Goal: Task Accomplishment & Management: Manage account settings

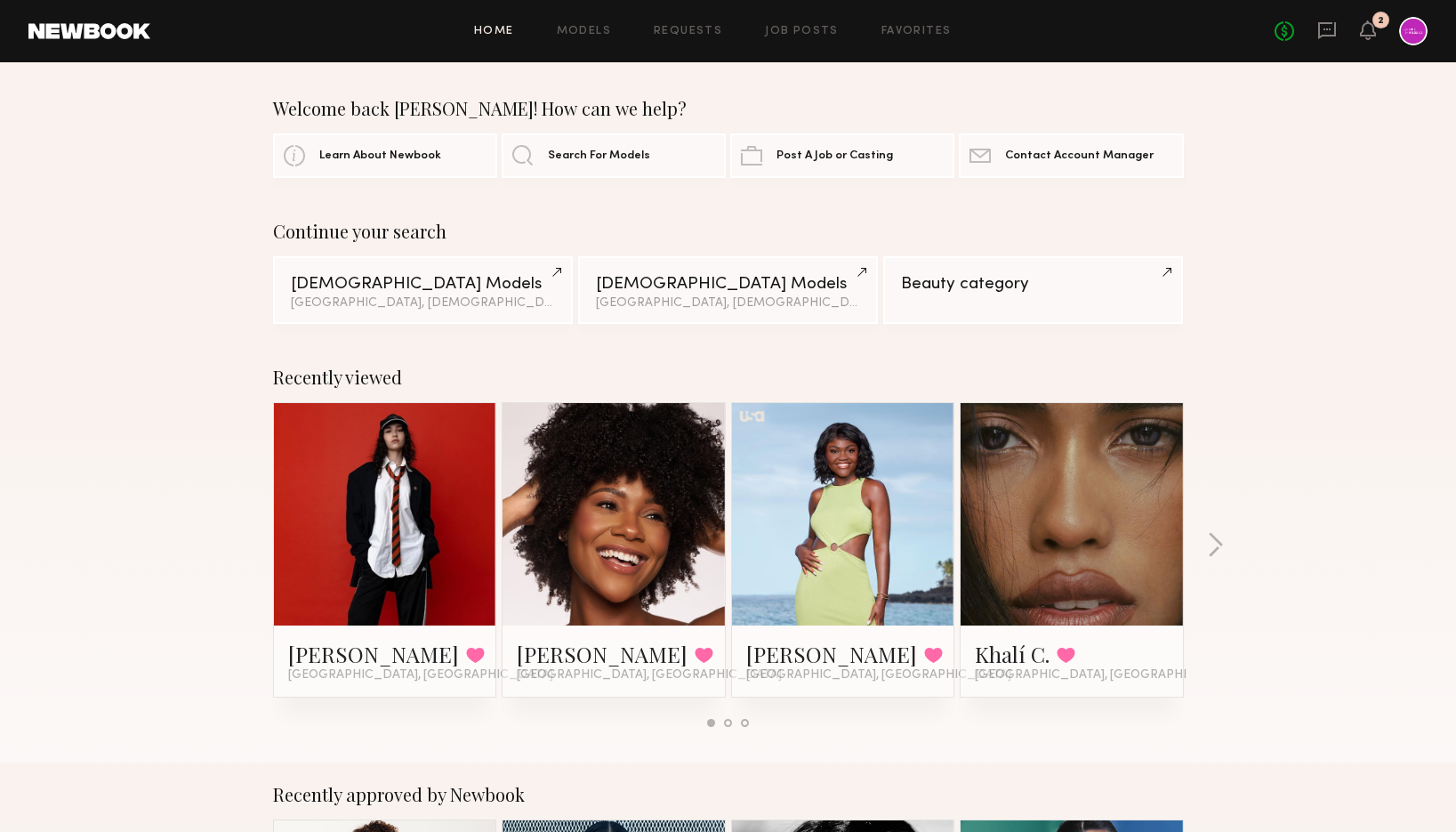
click at [1375, 23] on div "2" at bounding box center [1380, 20] width 17 height 17
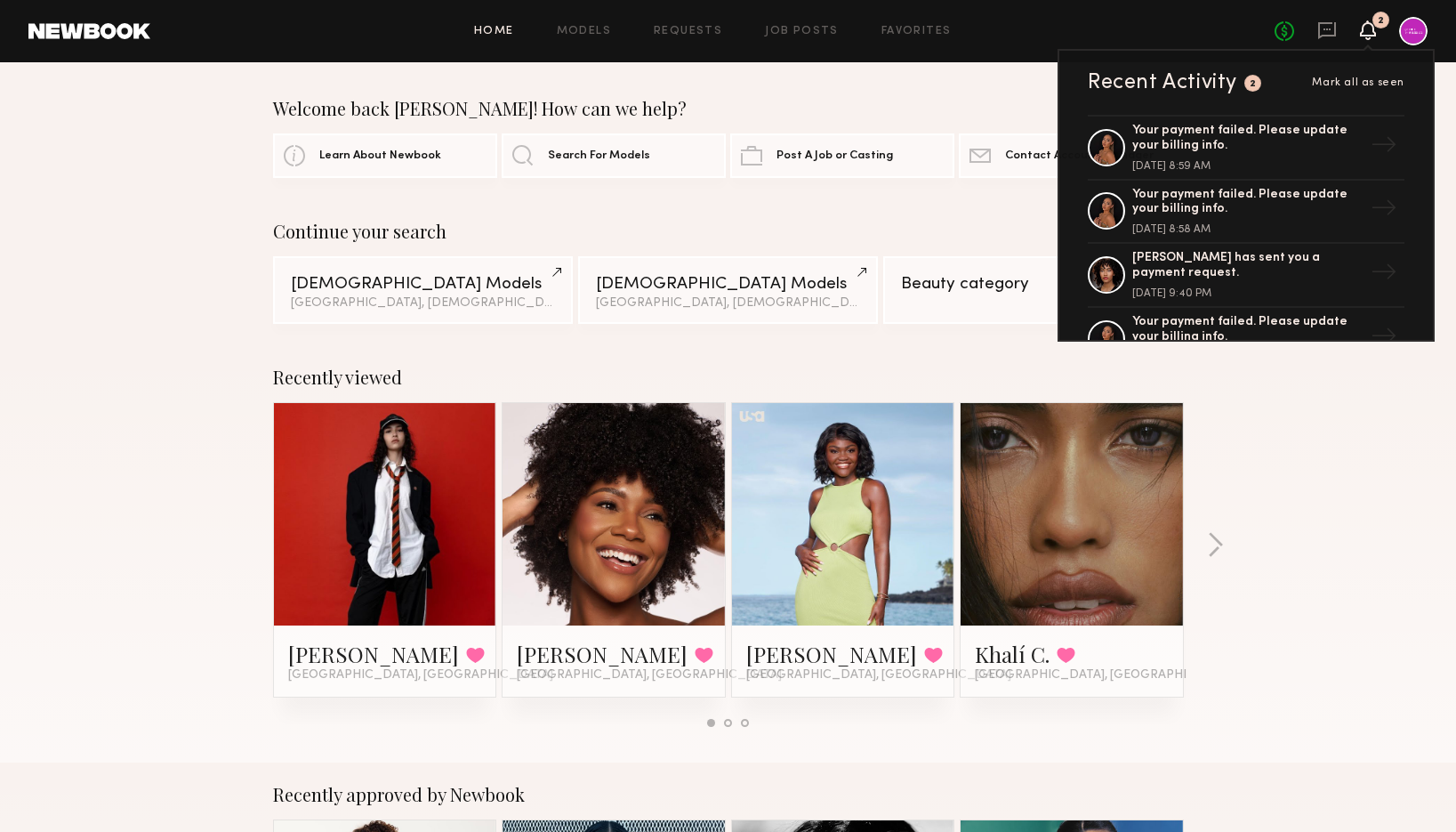
click at [1409, 34] on div at bounding box center [1414, 32] width 29 height 29
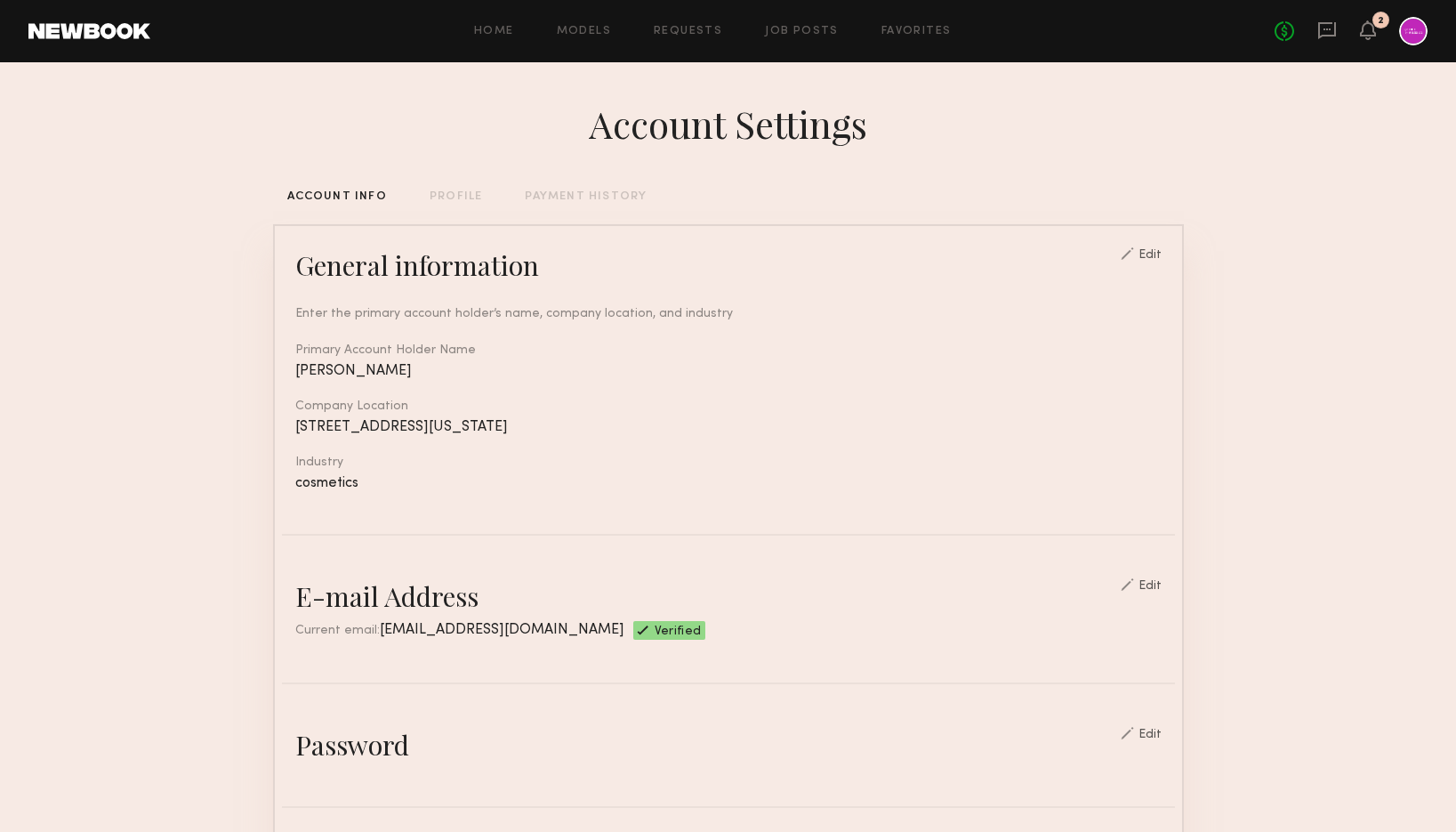
click at [1419, 25] on div at bounding box center [1414, 32] width 29 height 29
click at [1371, 28] on icon at bounding box center [1368, 30] width 14 height 13
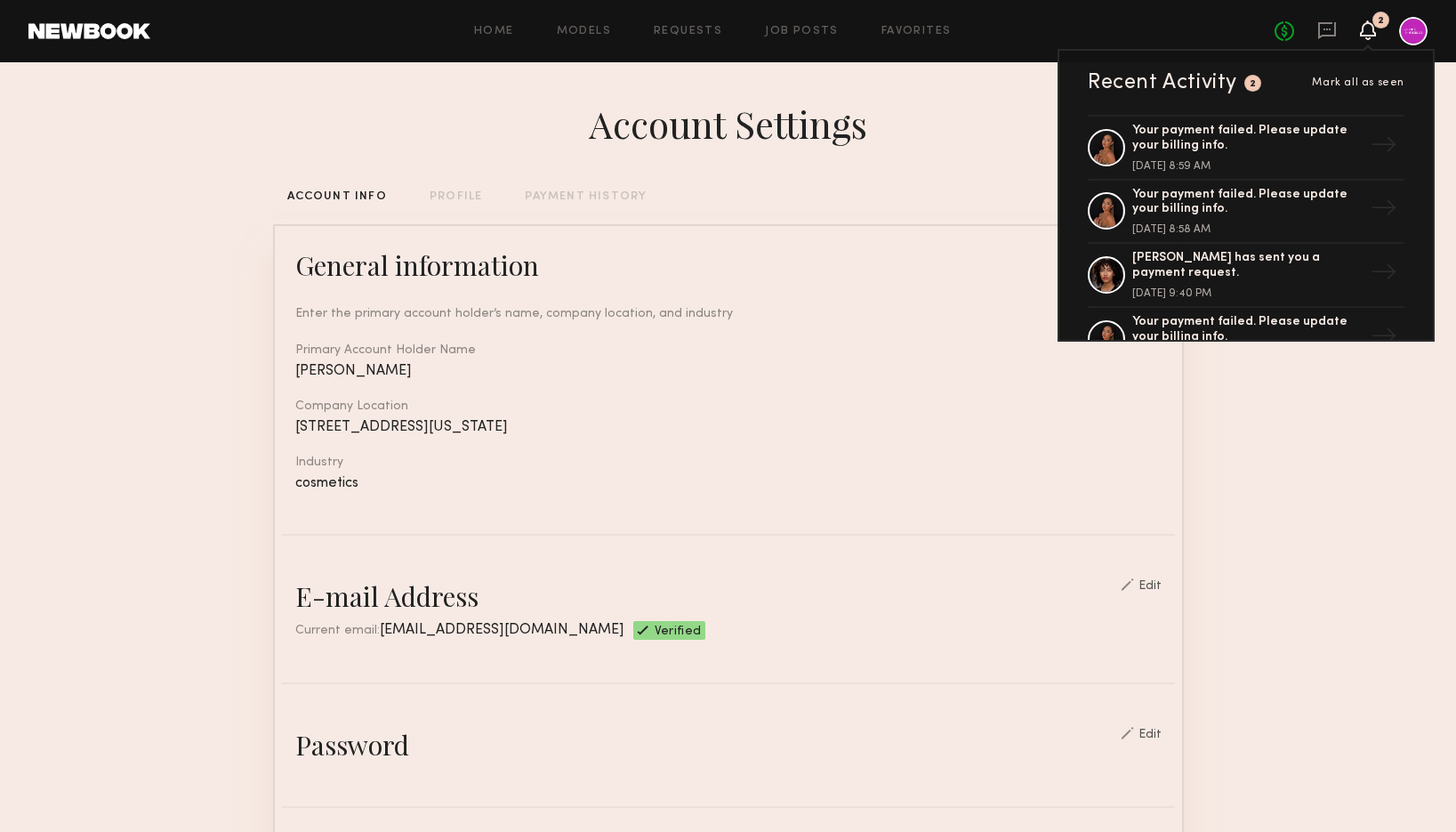
click at [1411, 42] on div at bounding box center [1414, 32] width 29 height 29
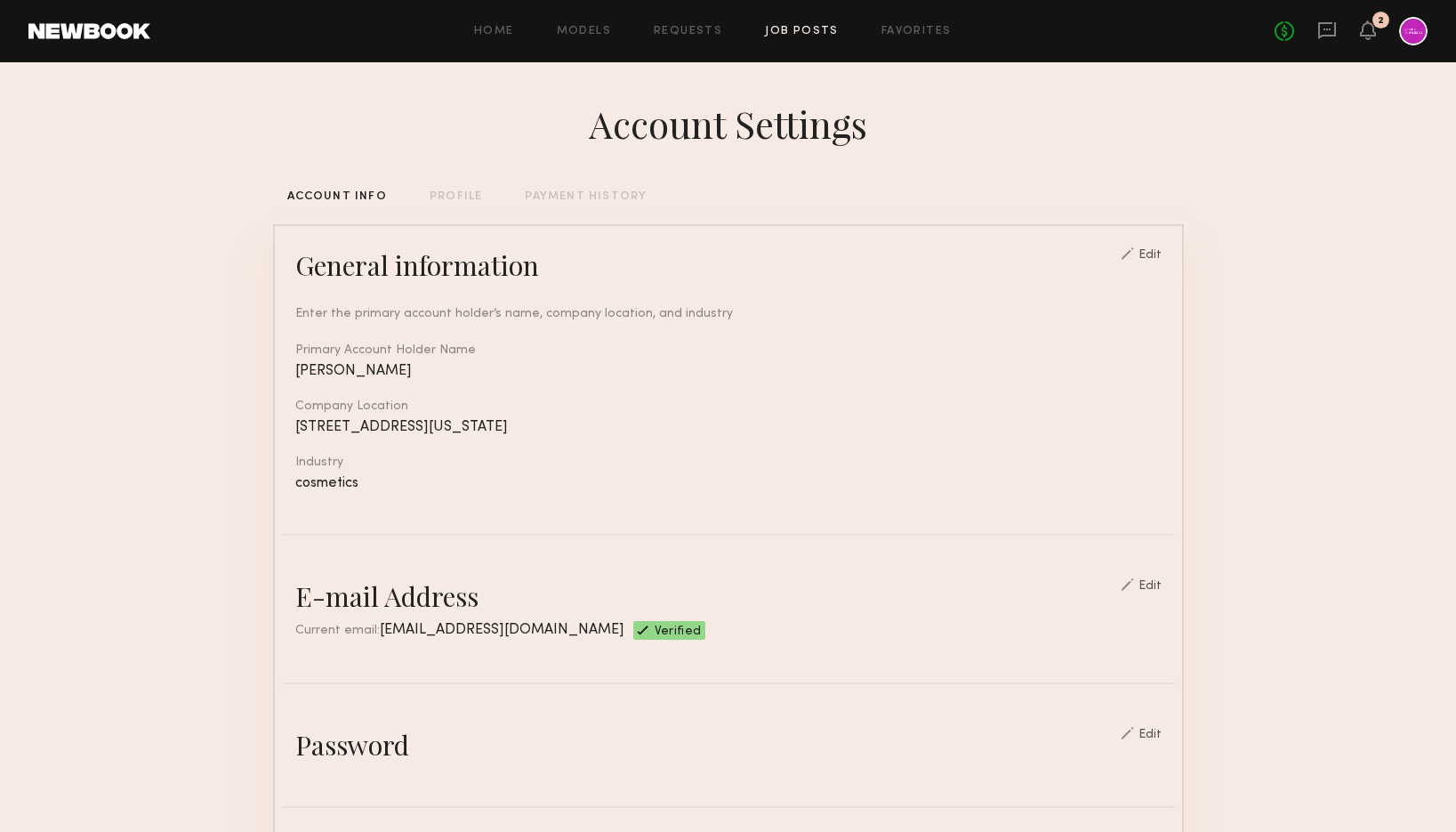
click at [805, 28] on link "Job Posts" at bounding box center [802, 32] width 74 height 12
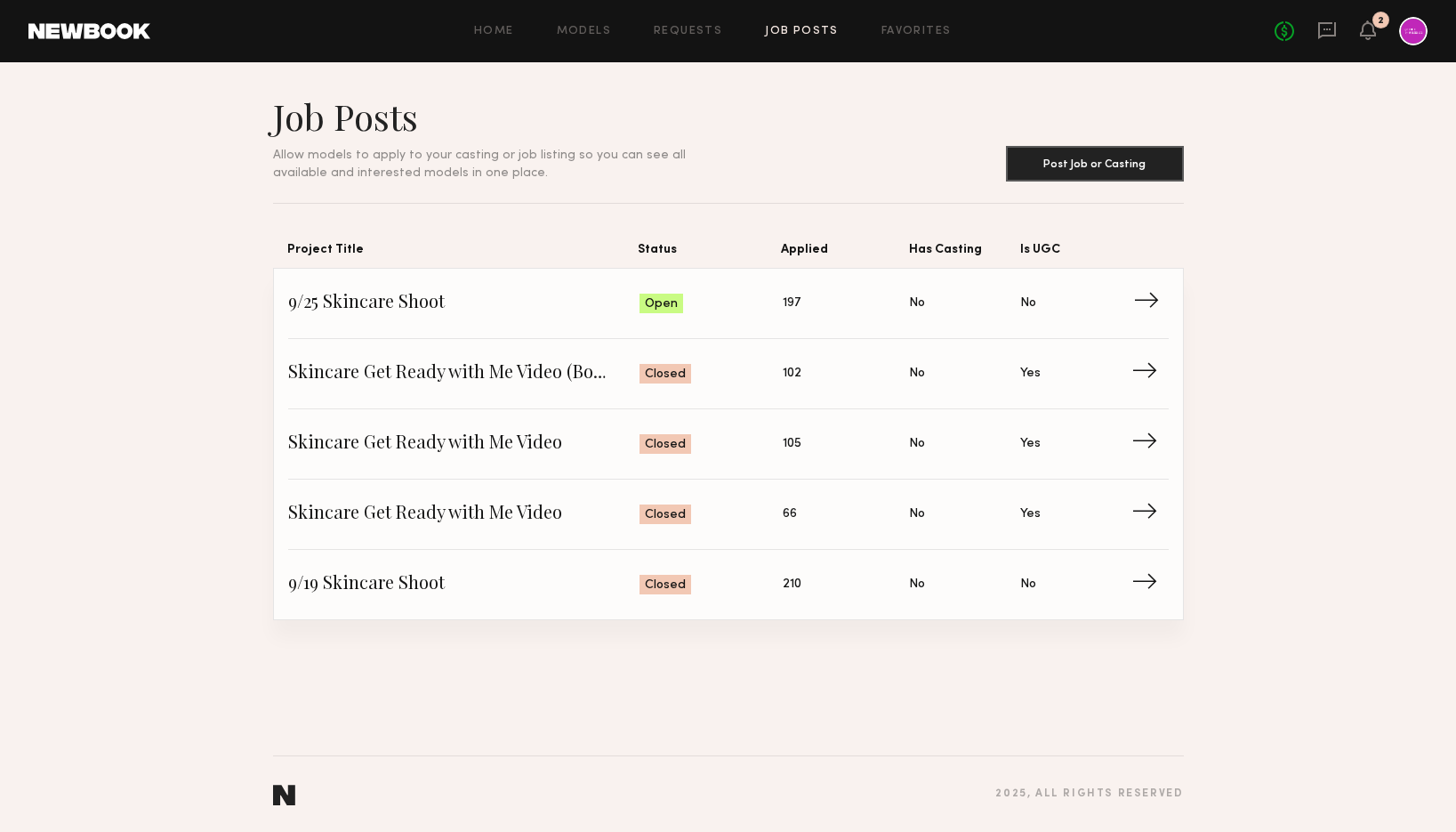
click at [509, 311] on span "9/25 Skincare Shoot" at bounding box center [464, 303] width 352 height 27
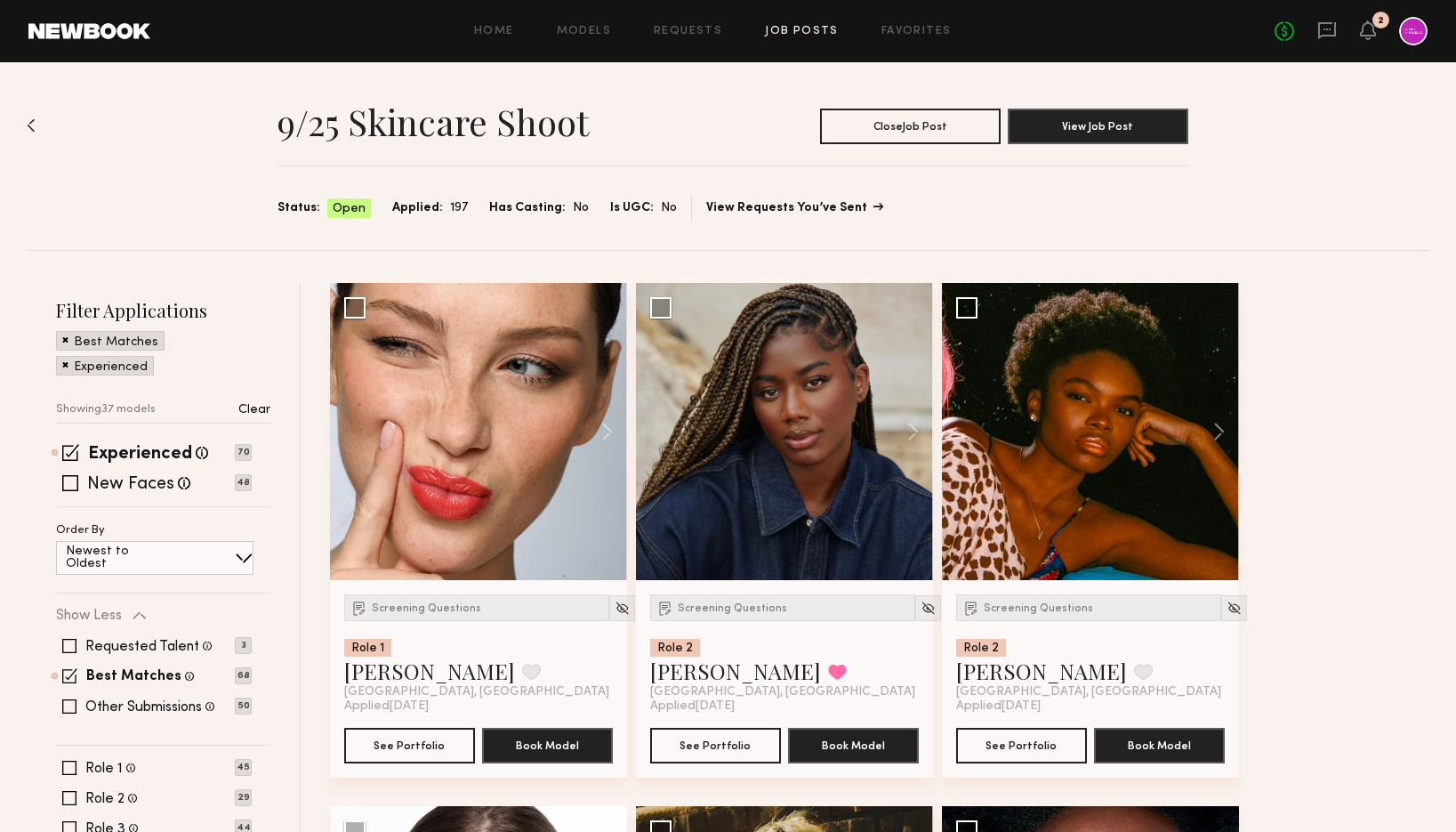
click at [742, 212] on link "View Requests You’ve Sent" at bounding box center [794, 208] width 175 height 13
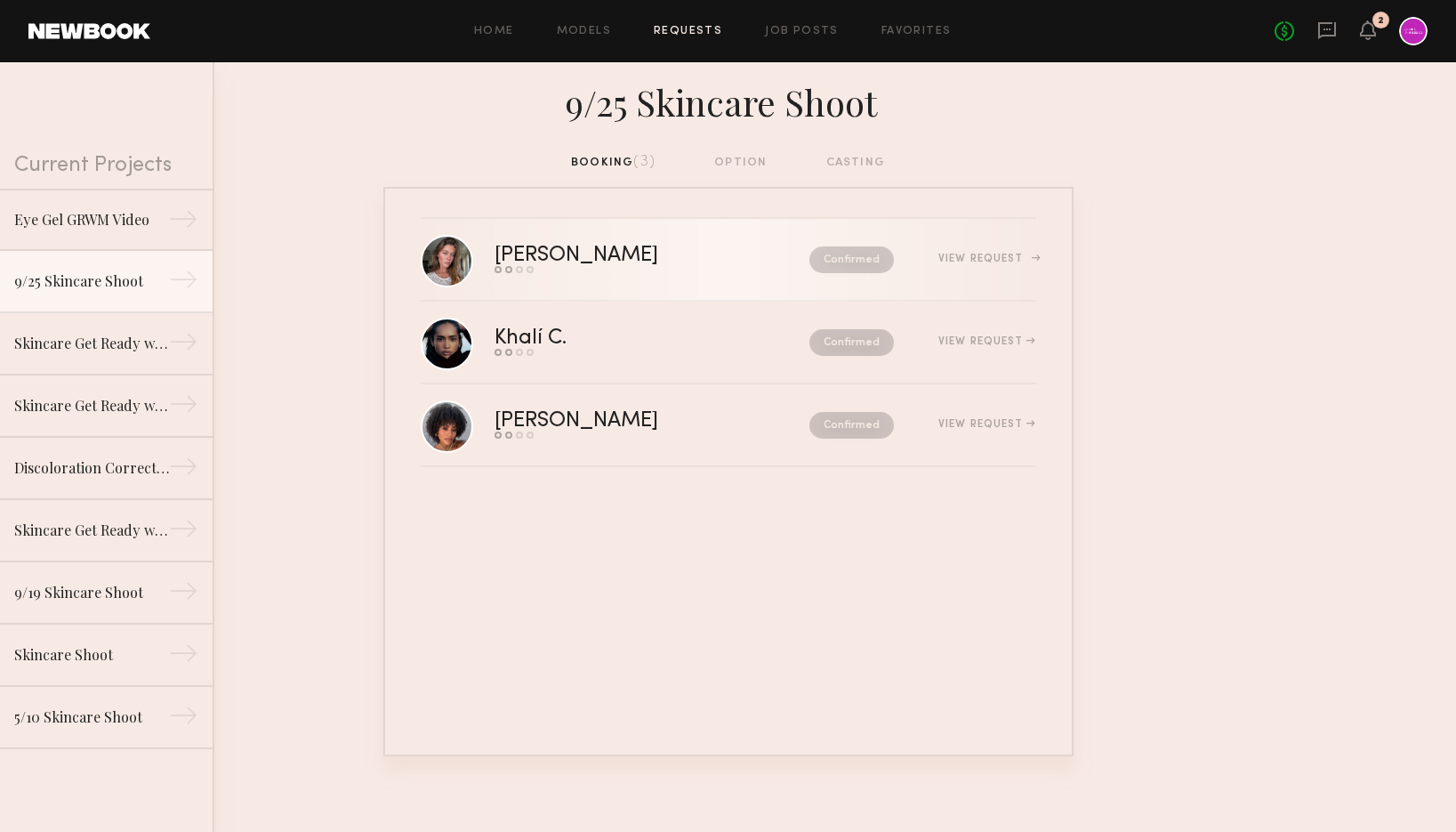
click at [491, 252] on link "Nicole B. Send request Model response Review hours worked Pay model Confirmed V…" at bounding box center [728, 261] width 615 height 83
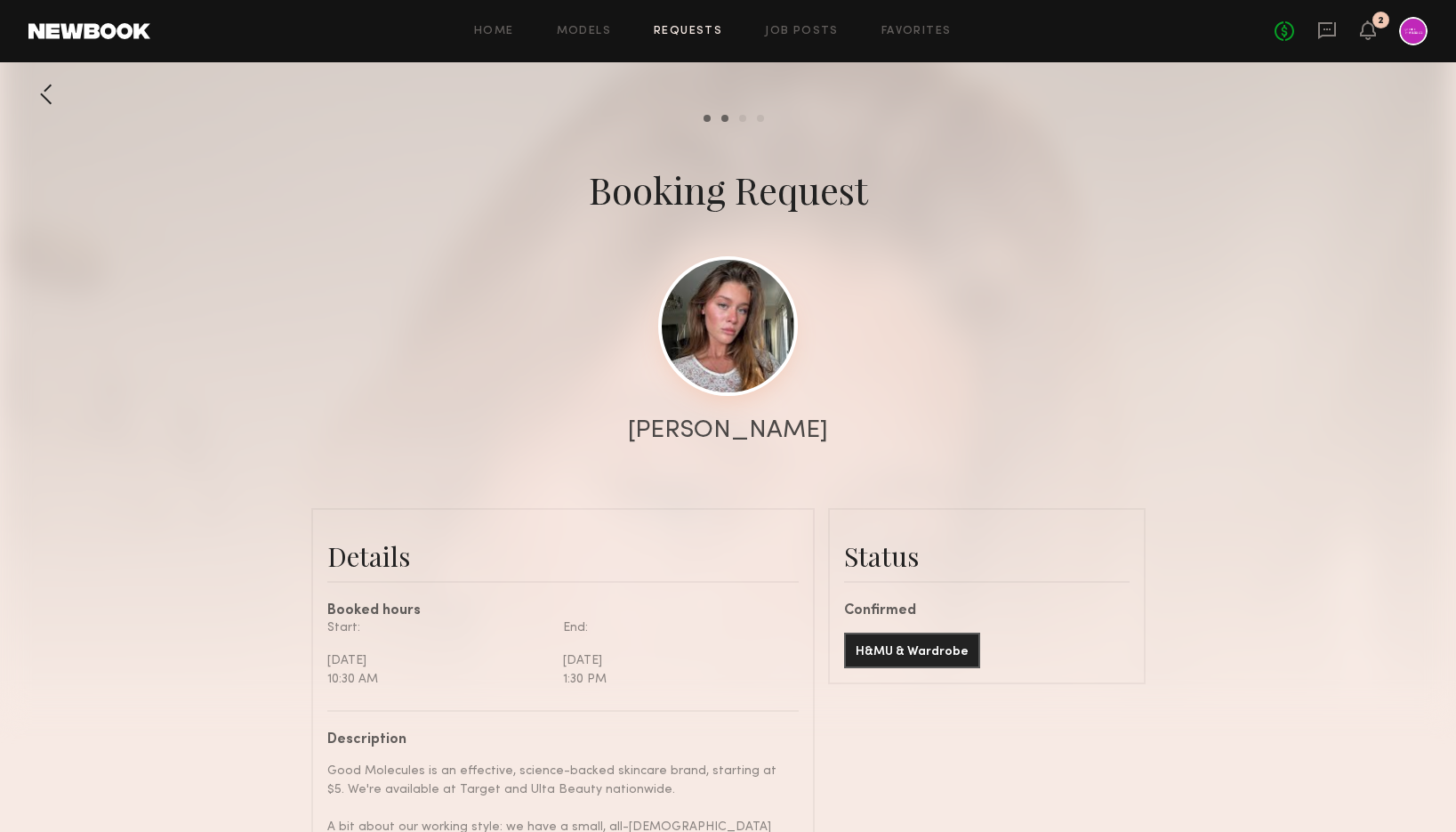
click at [726, 337] on link at bounding box center [728, 326] width 140 height 140
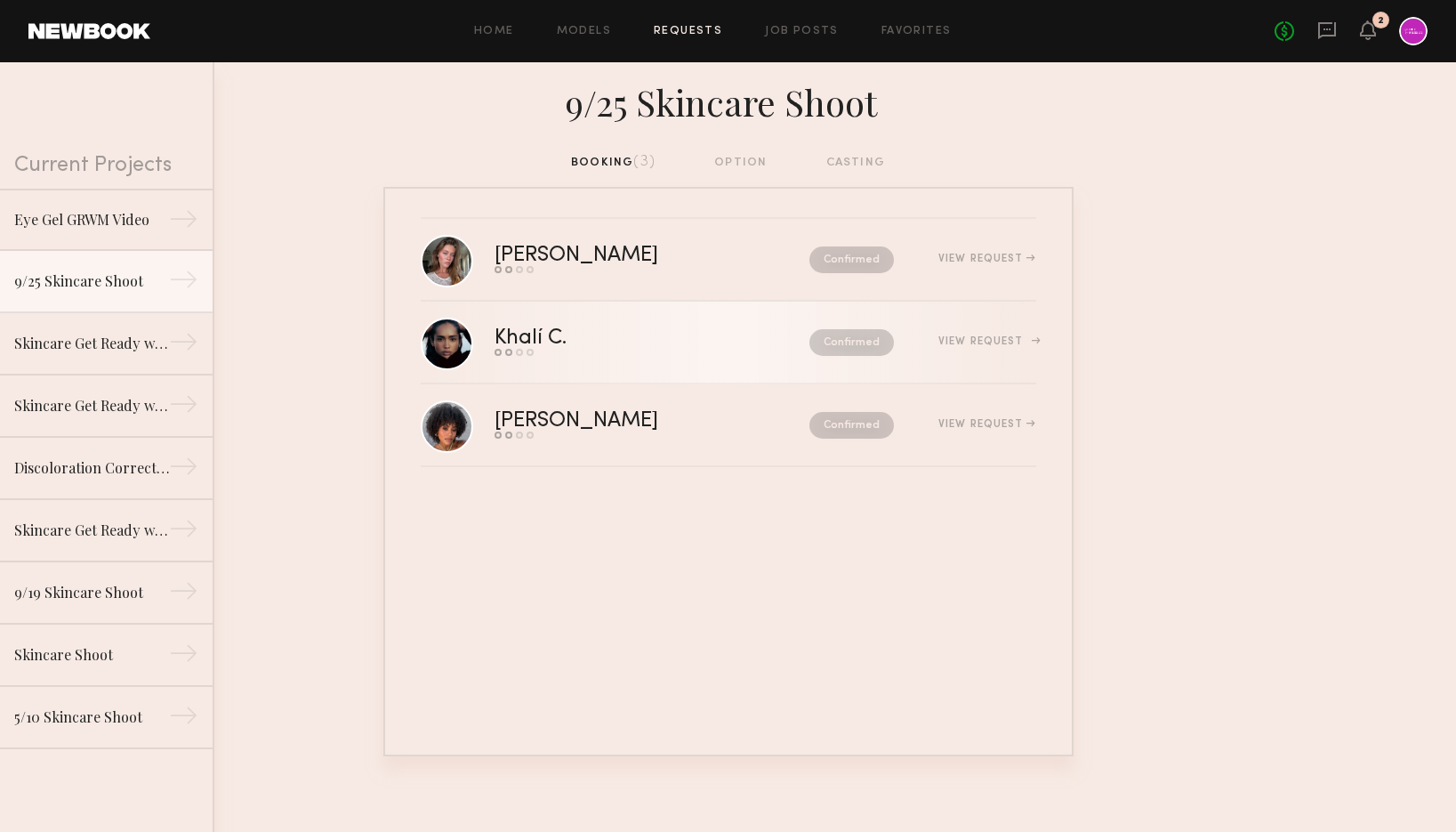
click at [534, 344] on div "Khalí C." at bounding box center [591, 338] width 194 height 21
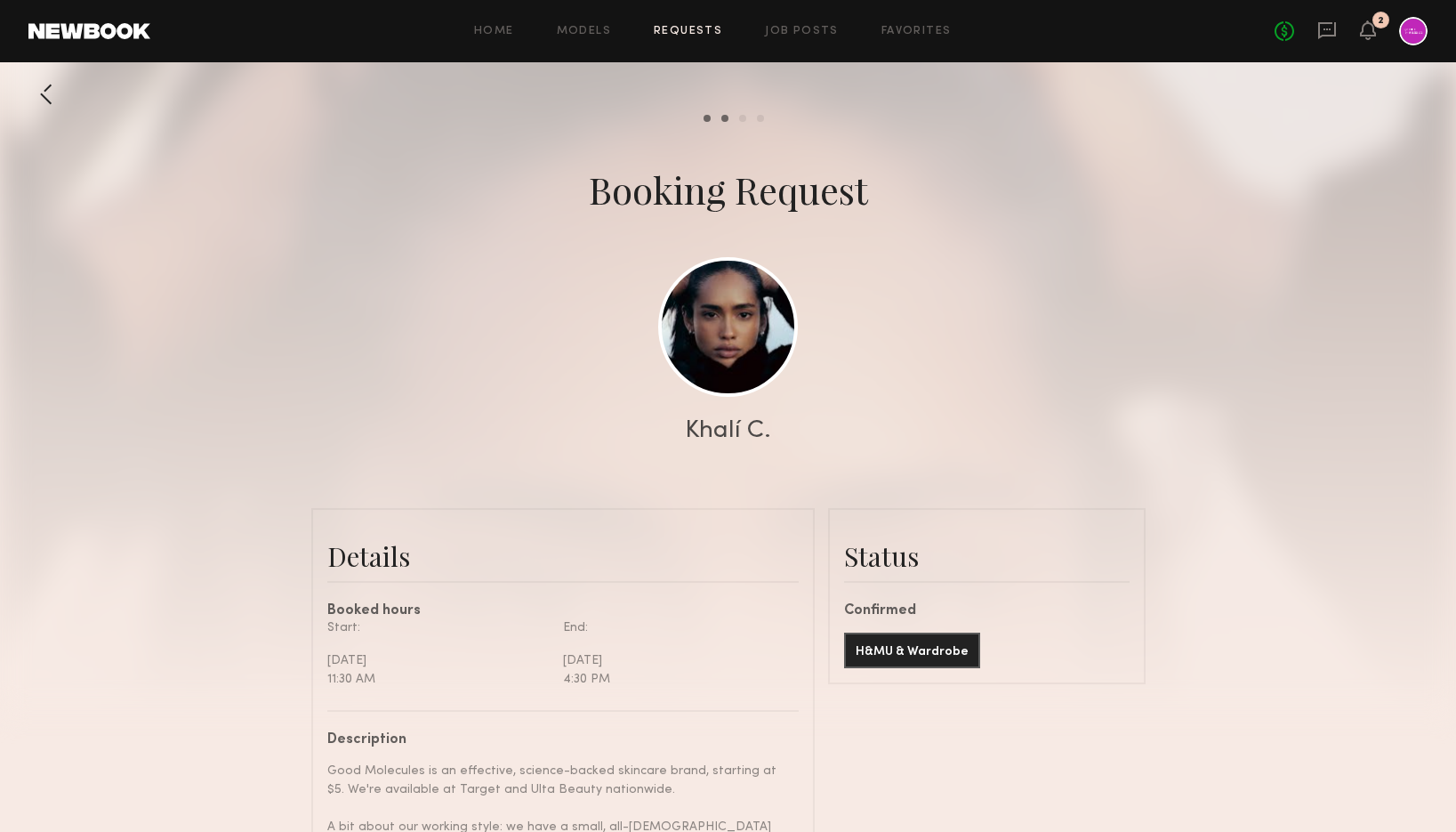
scroll to position [1413, 0]
drag, startPoint x: 767, startPoint y: 425, endPoint x: 684, endPoint y: 425, distance: 83.0
click at [684, 425] on div "Khalí C." at bounding box center [728, 430] width 1456 height 25
copy div "Khalí C."
click at [752, 328] on link at bounding box center [728, 326] width 140 height 140
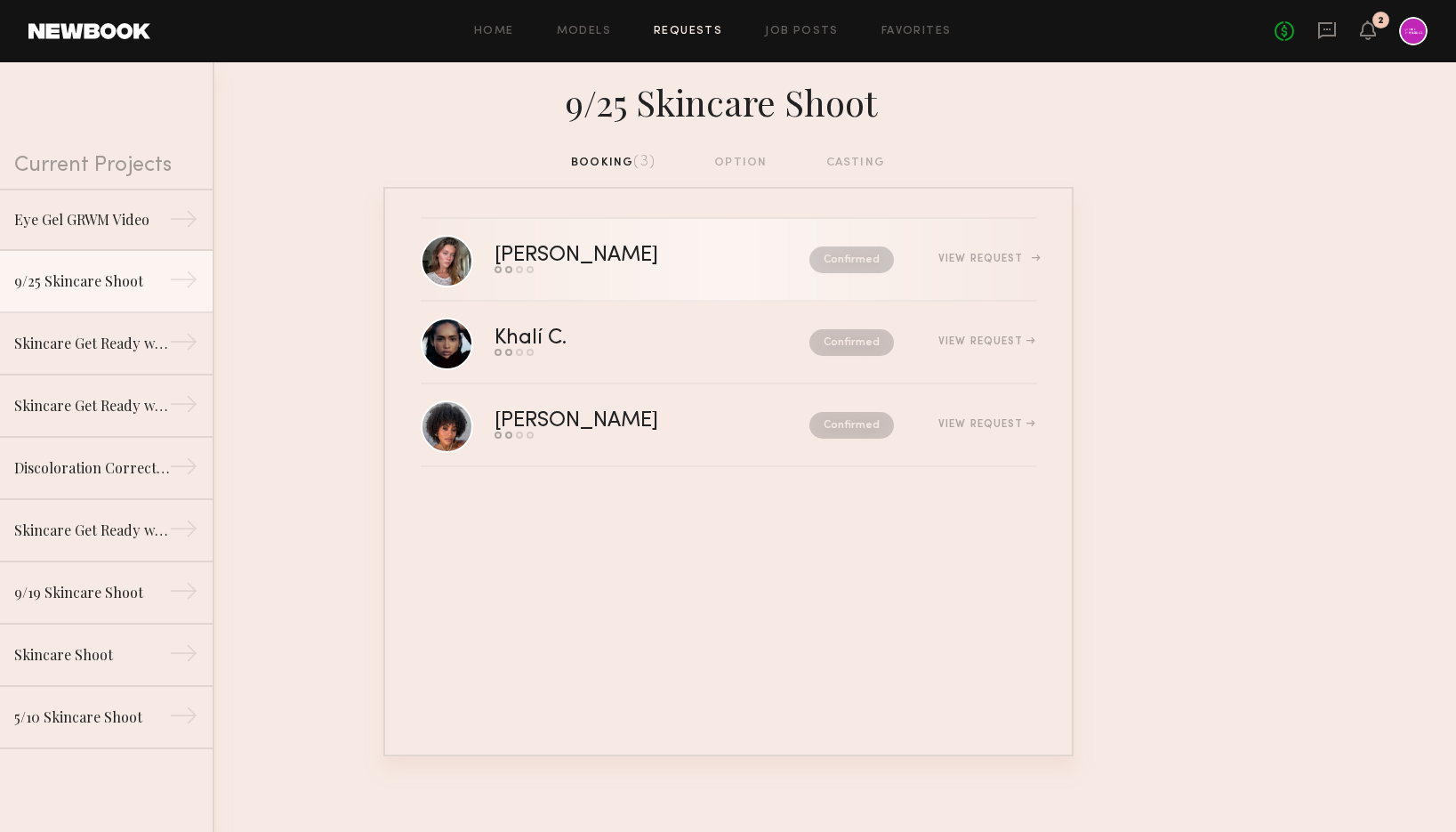
click at [521, 249] on div "[PERSON_NAME]" at bounding box center [613, 255] width 239 height 21
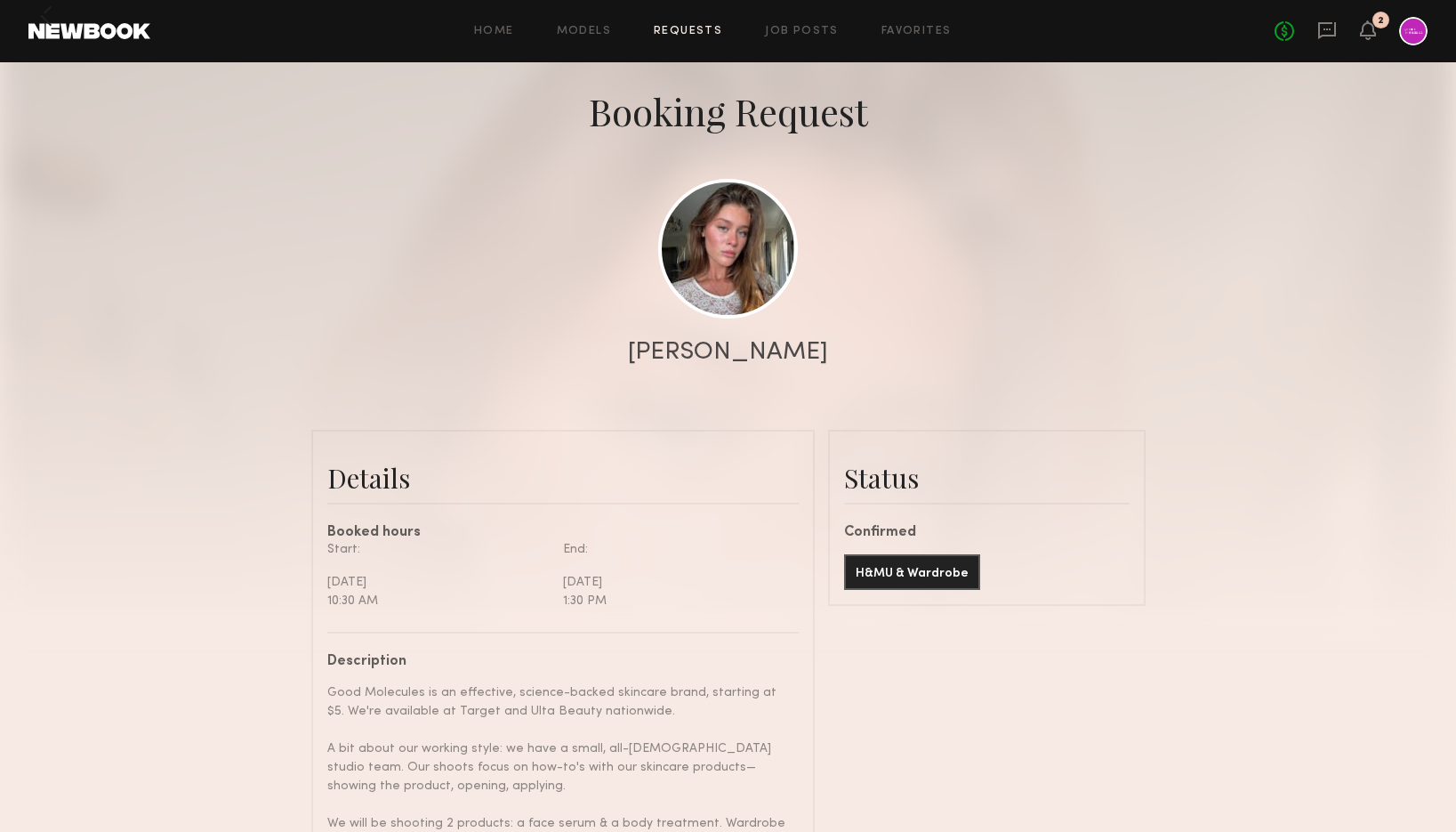
scroll to position [81, 0]
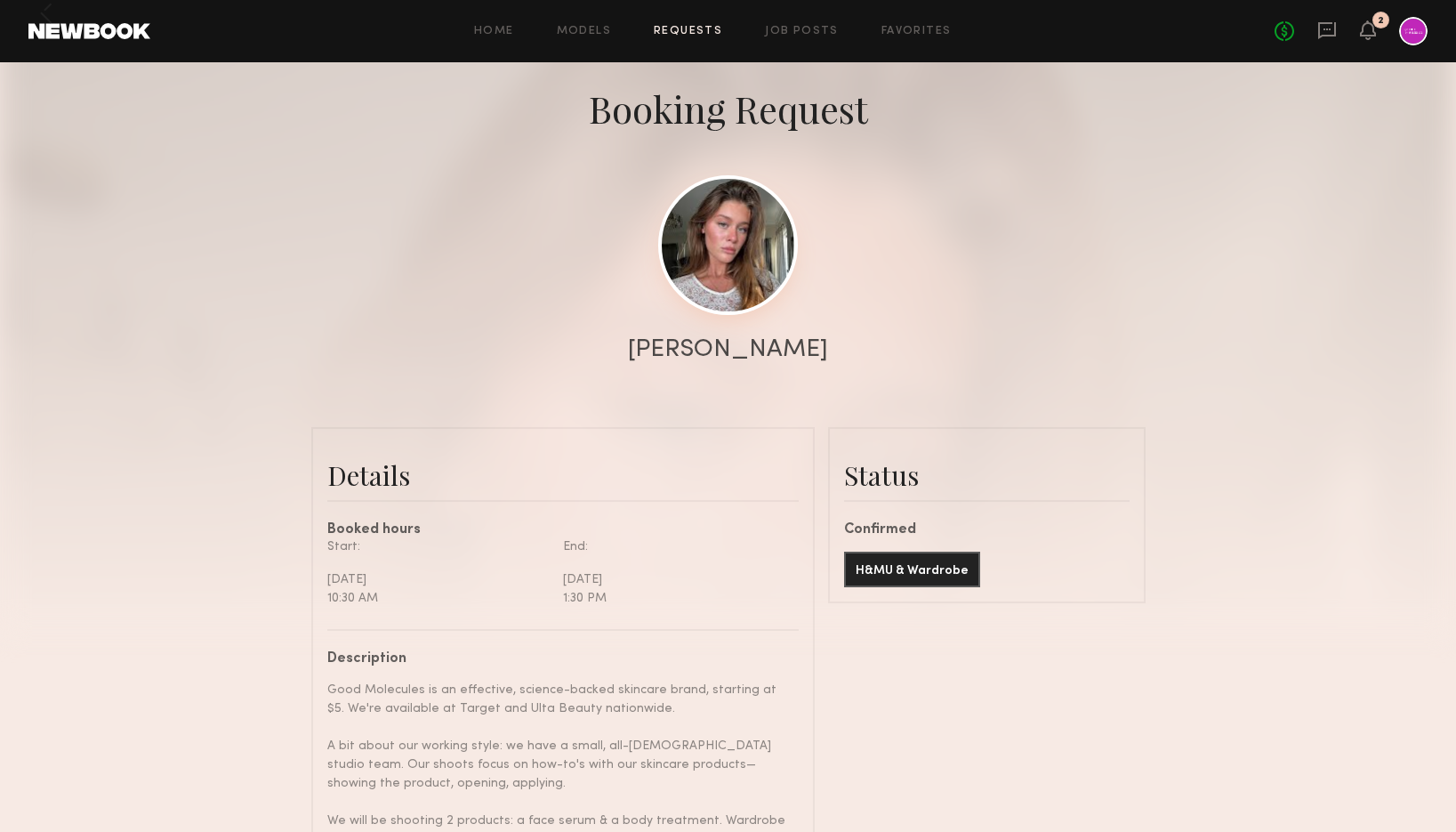
click at [768, 216] on link at bounding box center [728, 245] width 140 height 140
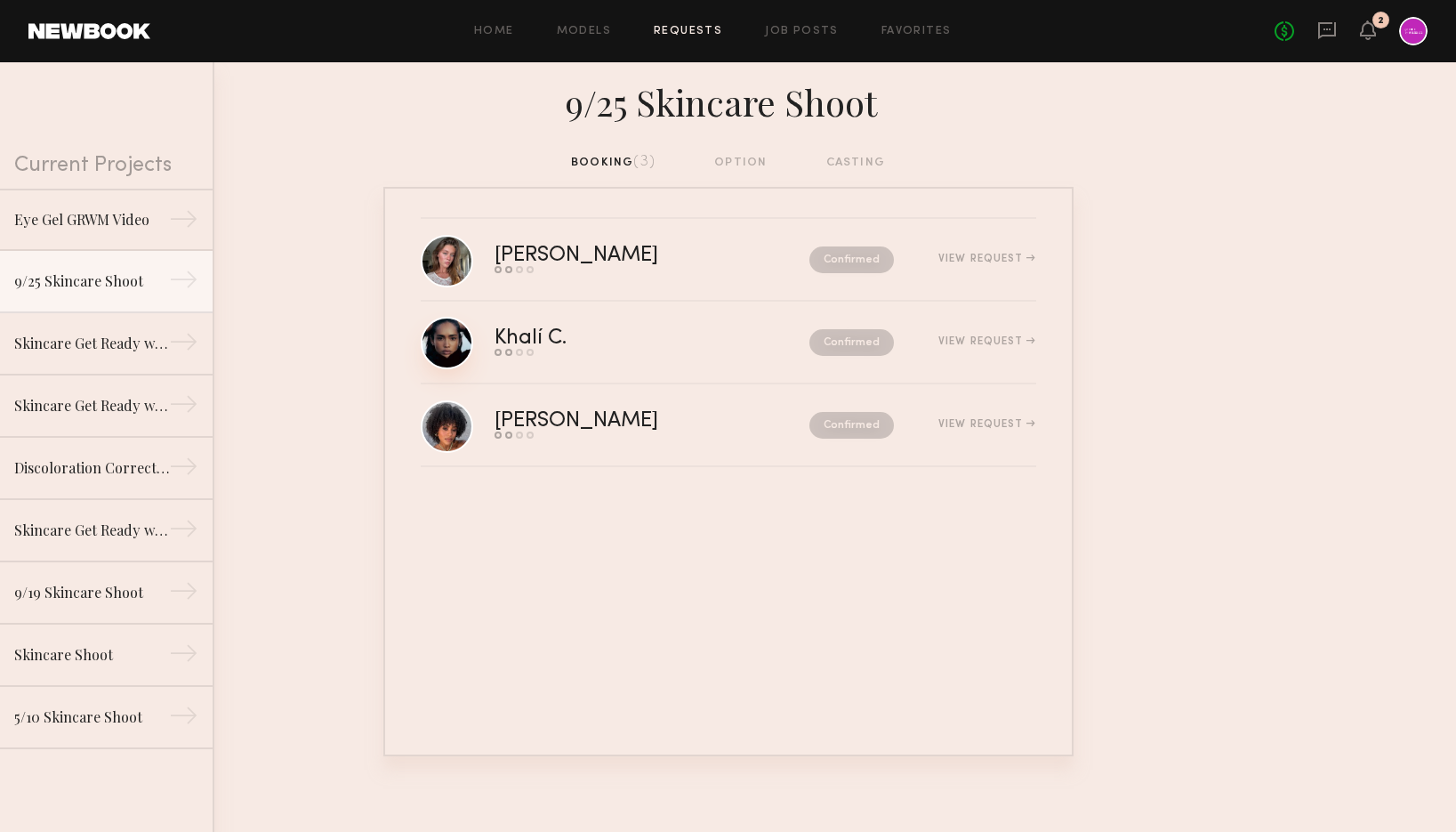
click at [444, 355] on link at bounding box center [447, 343] width 52 height 52
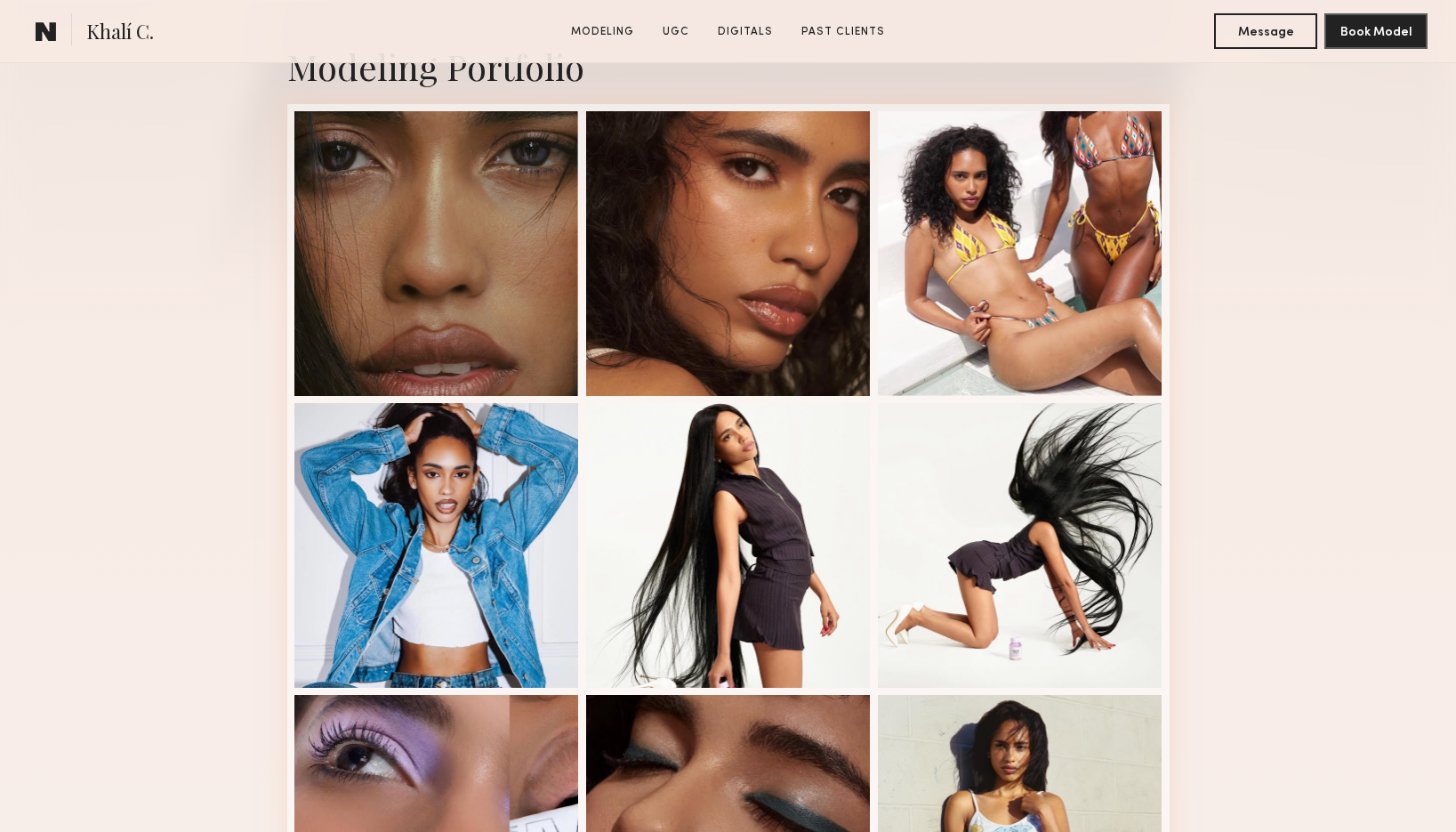
scroll to position [430, 0]
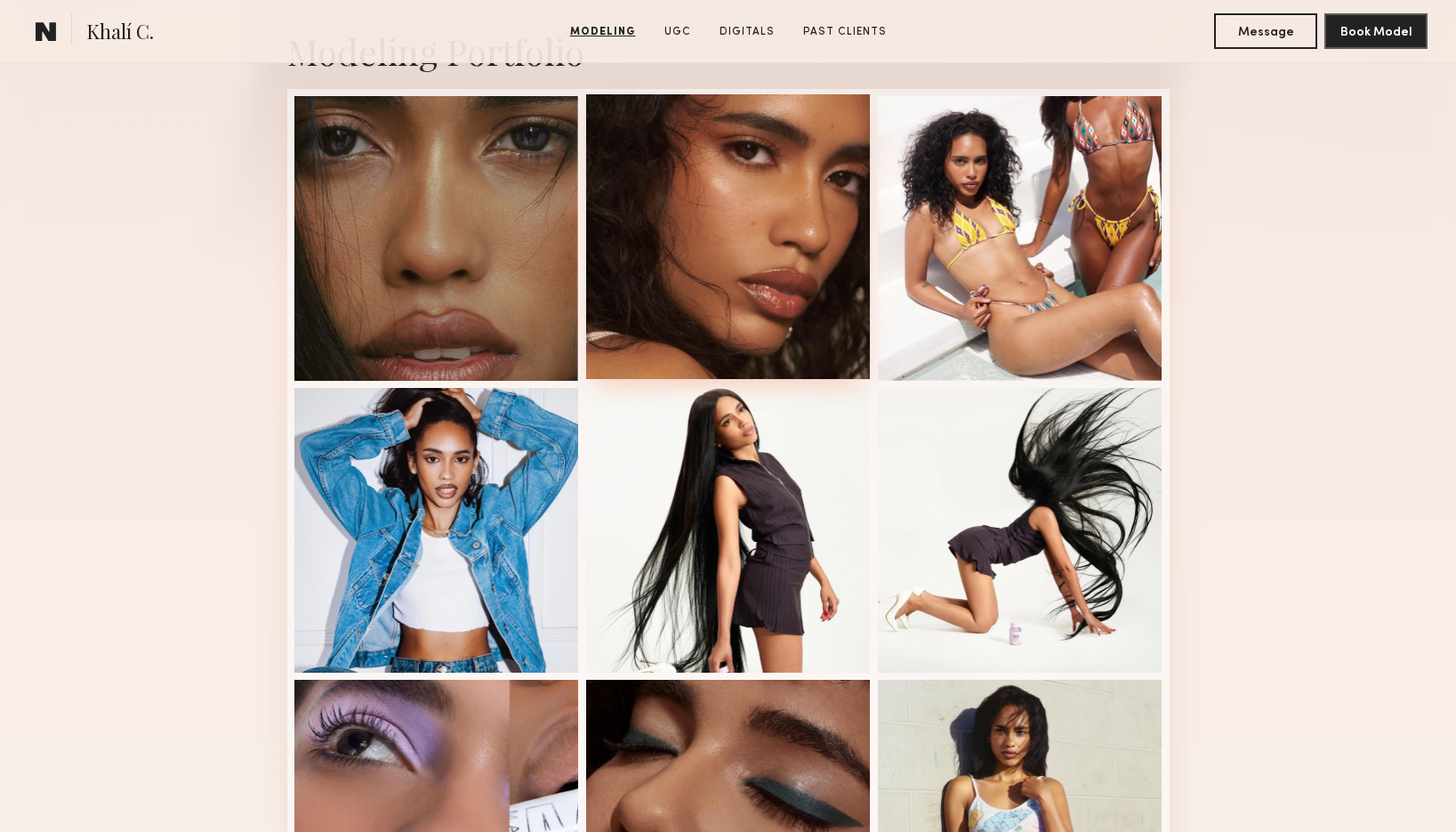
click at [640, 320] on div at bounding box center [728, 236] width 284 height 284
